Goal: Task Accomplishment & Management: Manage account settings

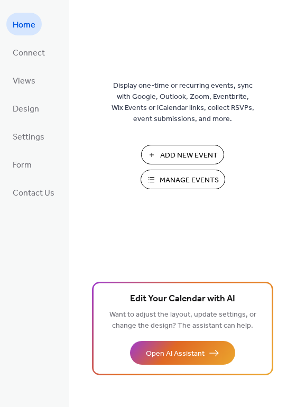
click at [199, 180] on span "Manage Events" at bounding box center [189, 180] width 59 height 11
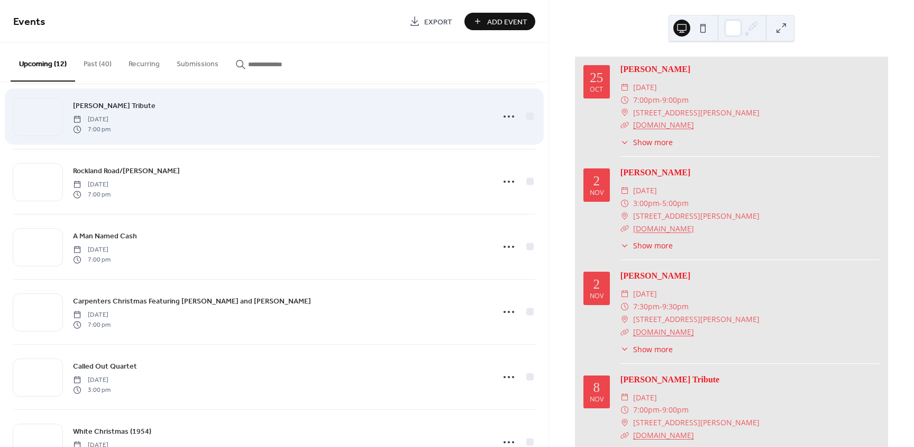
scroll to position [212, 0]
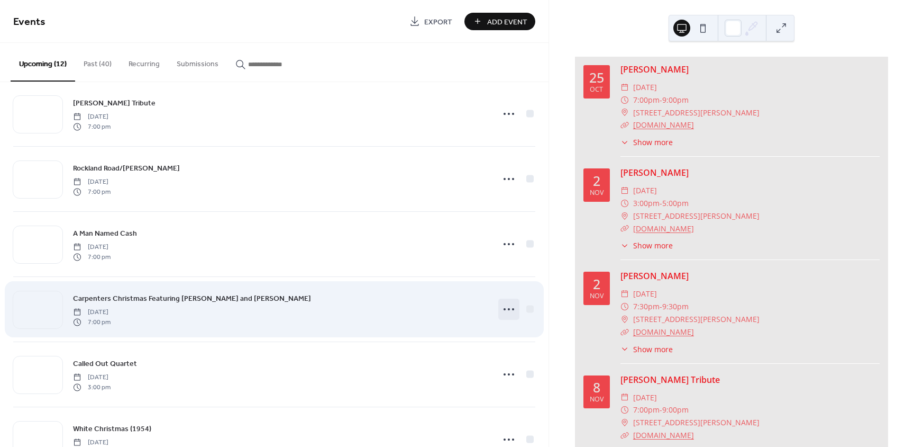
click at [506, 308] on icon at bounding box center [509, 309] width 17 height 17
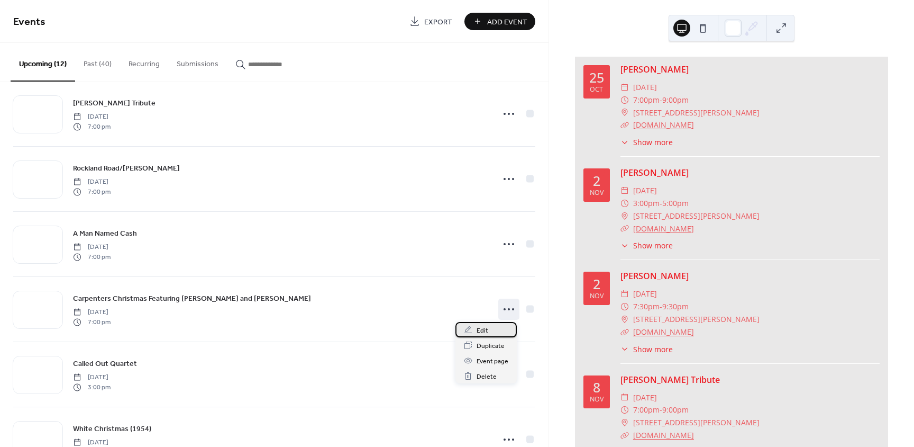
click at [482, 333] on span "Edit" at bounding box center [483, 330] width 12 height 11
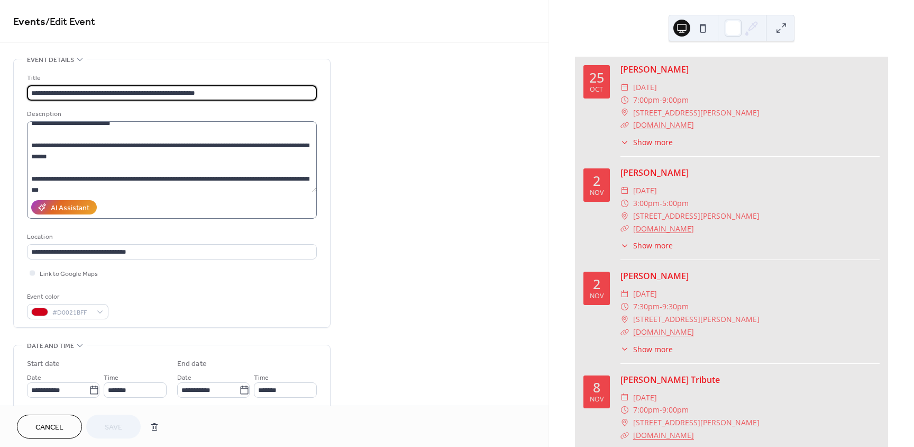
scroll to position [53, 0]
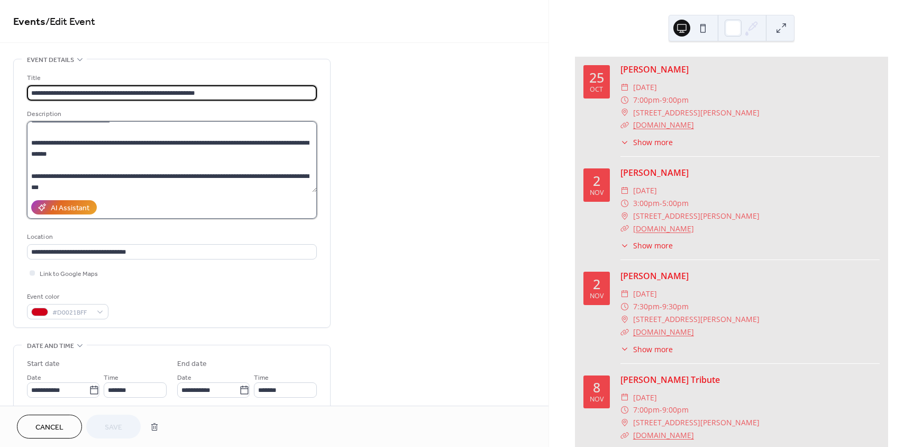
click at [226, 176] on textarea at bounding box center [172, 156] width 290 height 71
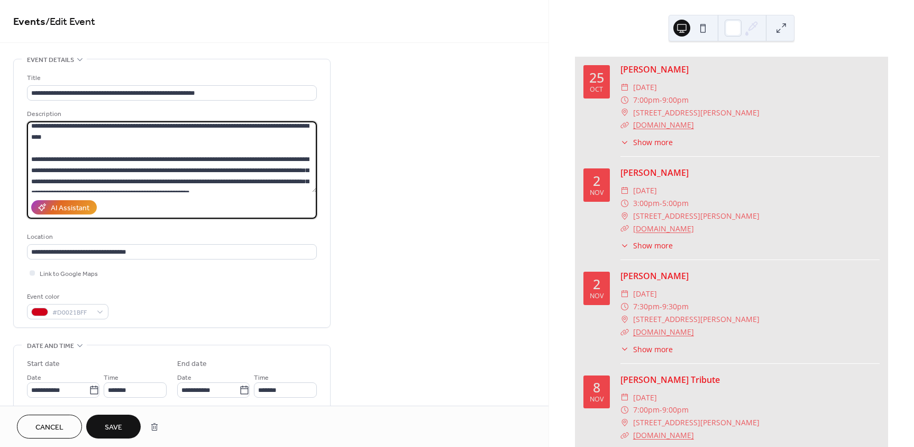
scroll to position [106, 0]
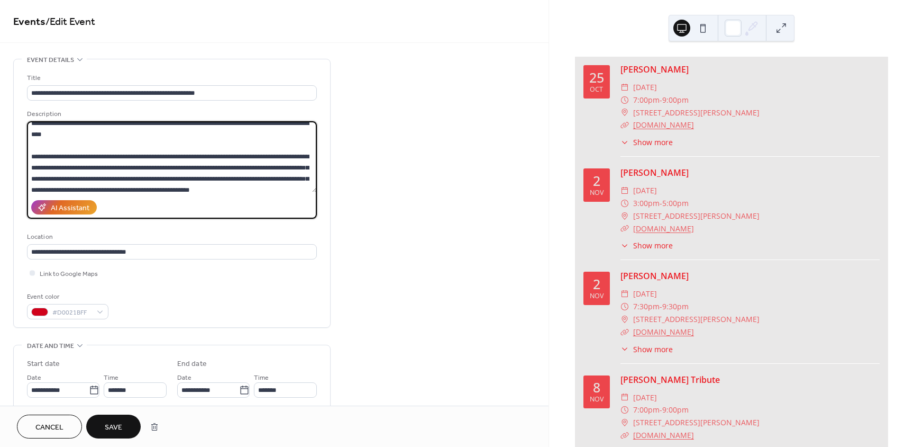
click at [97, 179] on textarea at bounding box center [172, 156] width 290 height 71
click at [99, 177] on textarea at bounding box center [172, 156] width 290 height 71
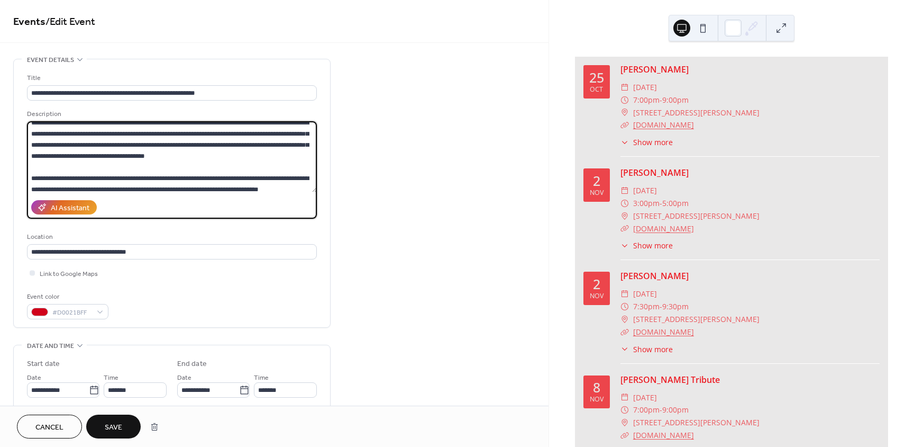
scroll to position [265, 0]
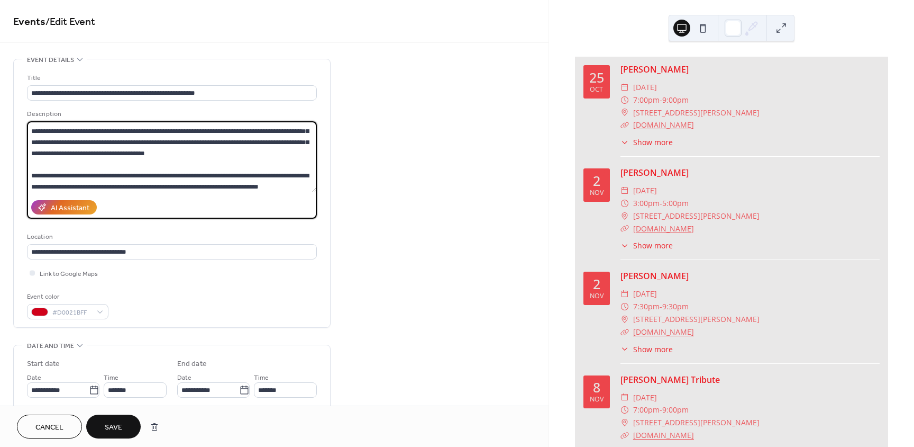
type textarea "**********"
click at [119, 427] on span "Save" at bounding box center [113, 427] width 17 height 11
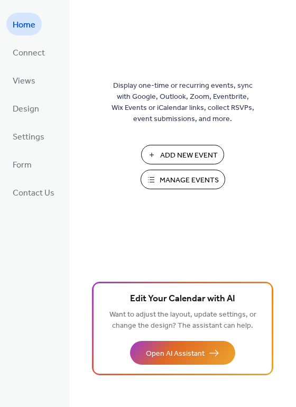
click at [167, 182] on span "Manage Events" at bounding box center [189, 180] width 59 height 11
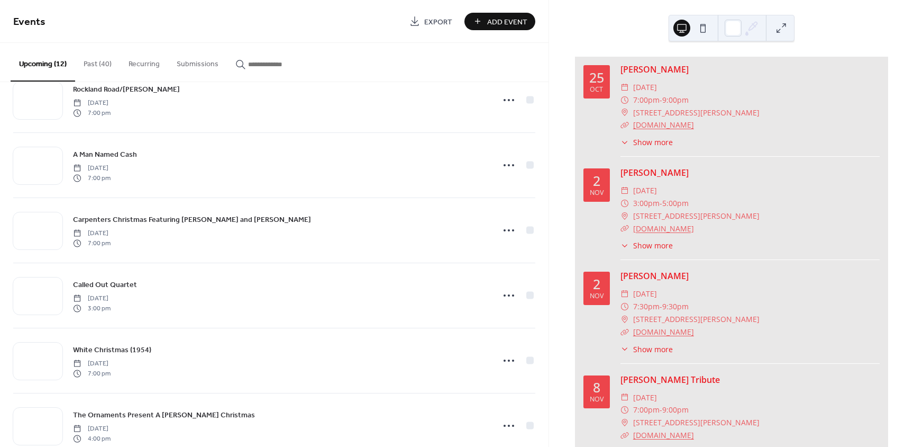
scroll to position [289, 0]
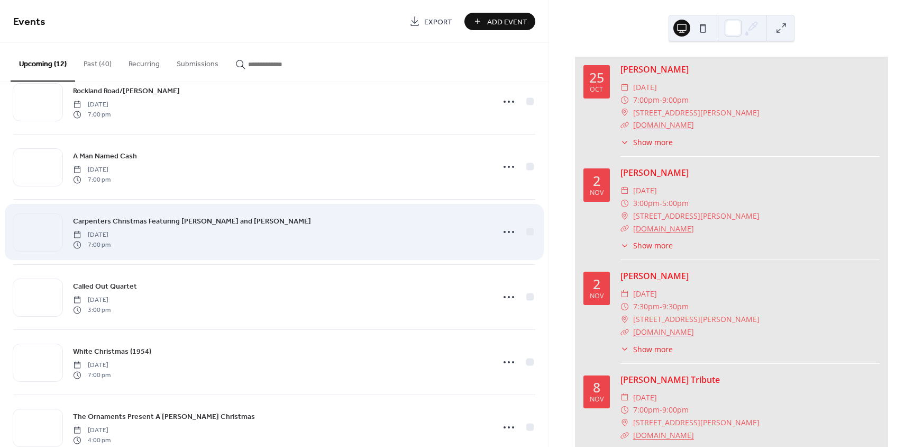
click at [243, 237] on div "Carpenters Christmas Featuring [PERSON_NAME] and [PERSON_NAME] [DATE] 7:00 pm" at bounding box center [280, 232] width 414 height 34
click at [508, 232] on circle at bounding box center [509, 232] width 2 height 2
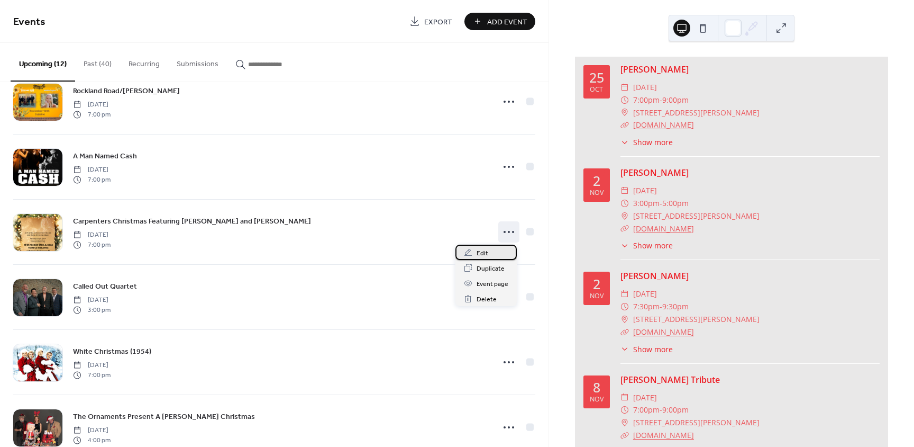
click at [486, 253] on span "Edit" at bounding box center [483, 253] width 12 height 11
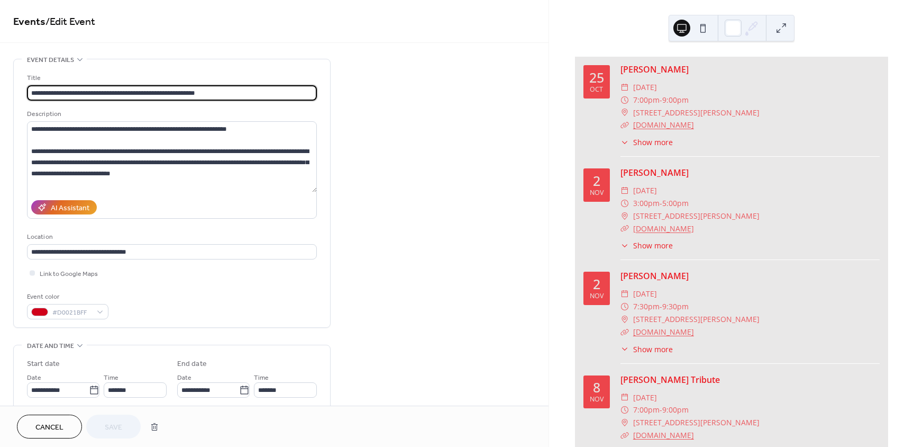
click at [189, 91] on input "**********" at bounding box center [172, 92] width 290 height 15
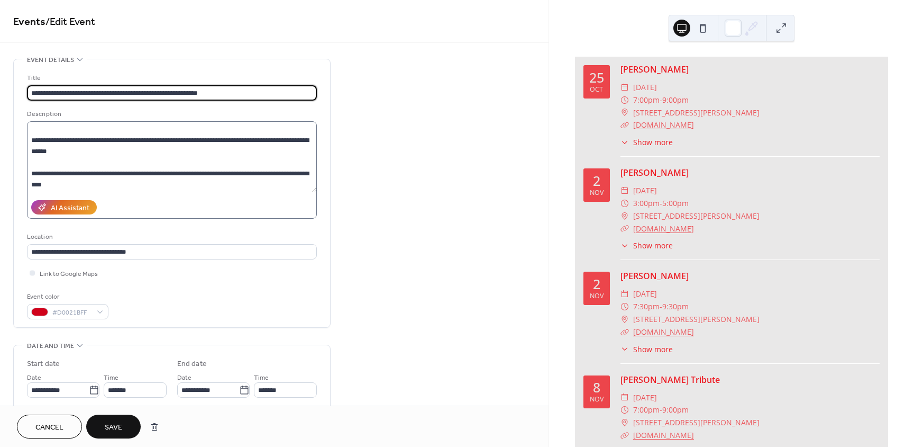
scroll to position [53, 0]
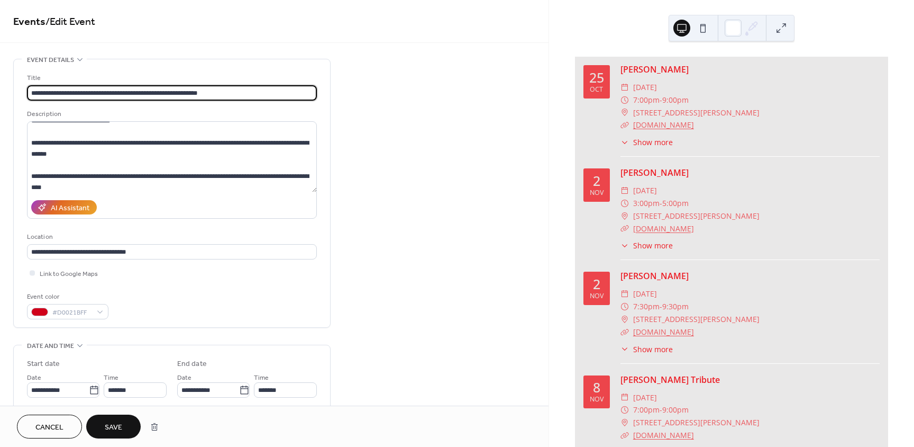
type input "**********"
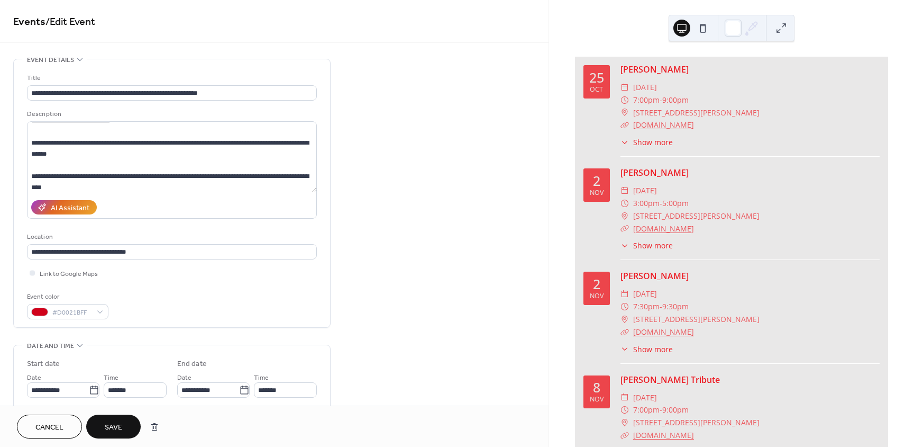
click at [108, 430] on span "Save" at bounding box center [113, 427] width 17 height 11
